Goal: Information Seeking & Learning: Learn about a topic

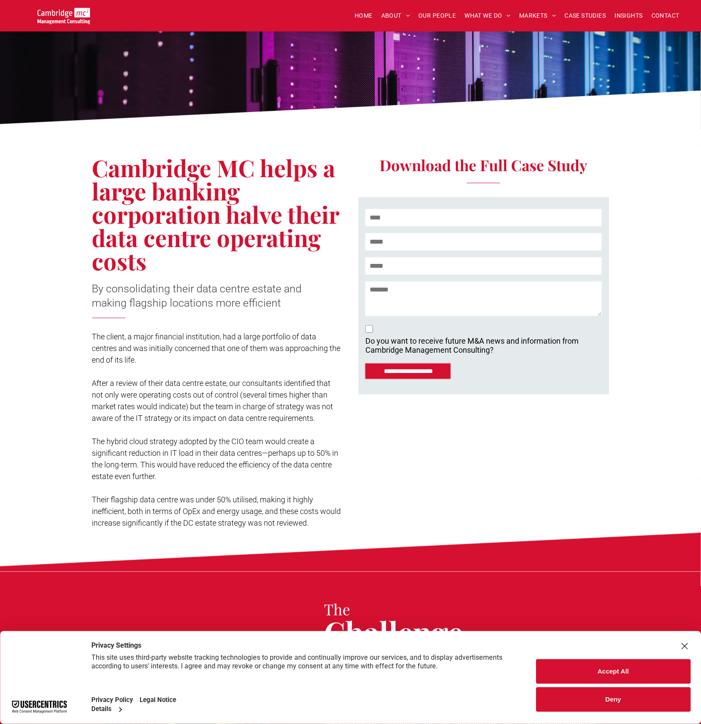
scroll to position [86, 0]
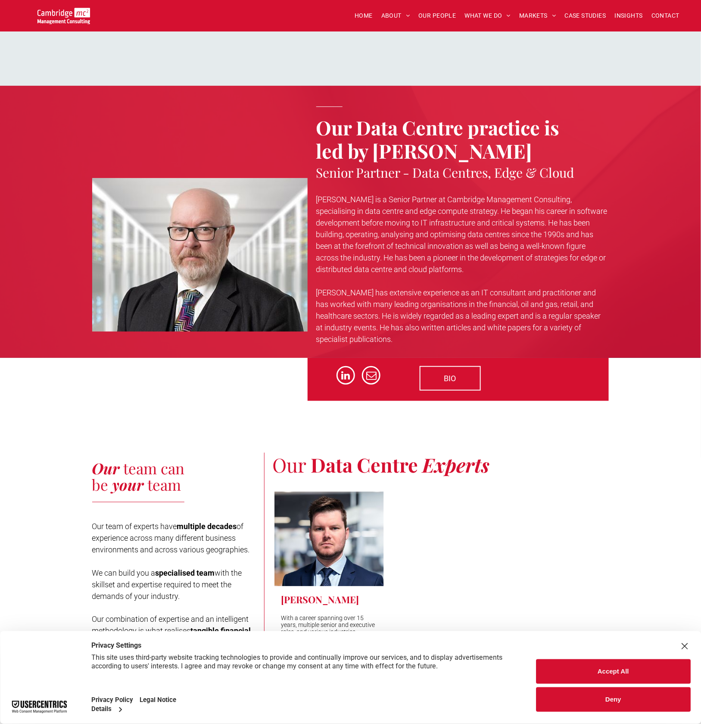
scroll to position [2586, 0]
